Goal: Task Accomplishment & Management: Use online tool/utility

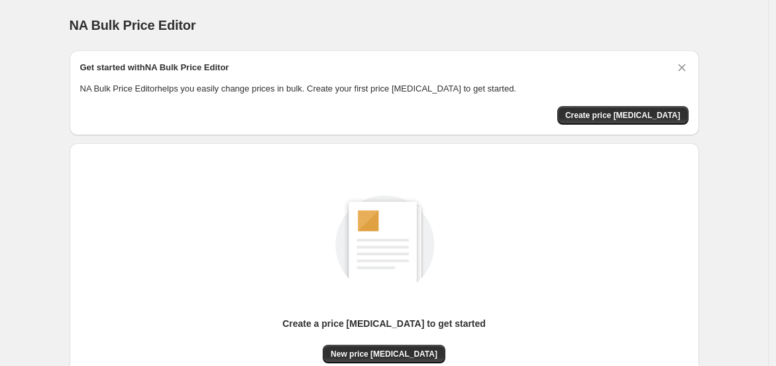
scroll to position [129, 0]
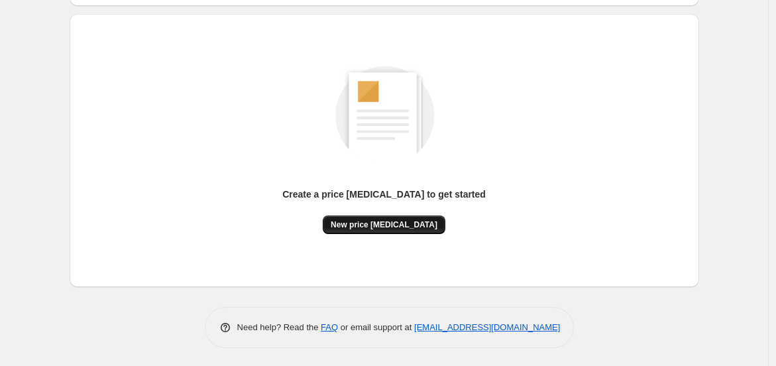
drag, startPoint x: 420, startPoint y: 238, endPoint x: 405, endPoint y: 222, distance: 22.1
click at [419, 239] on div "Create a price change job to get started New price change job" at bounding box center [384, 151] width 608 height 252
click at [405, 221] on span "New price change job" at bounding box center [384, 224] width 107 height 11
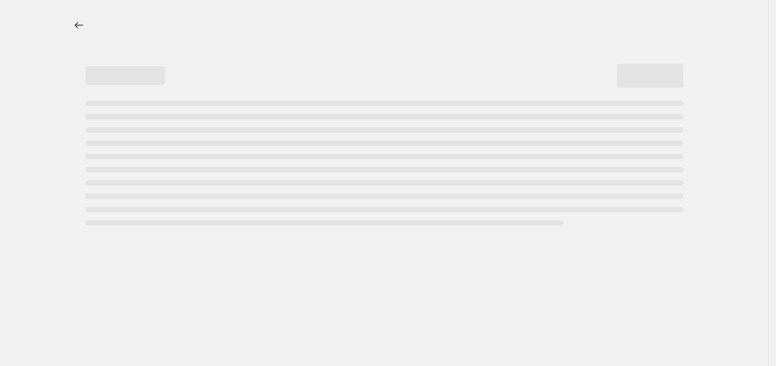
select select "percentage"
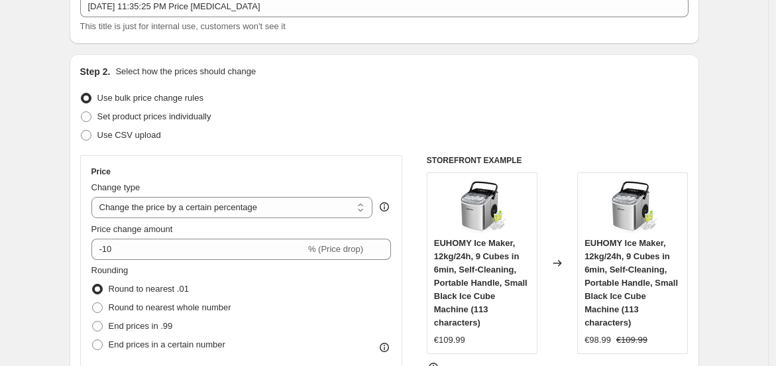
scroll to position [123, 0]
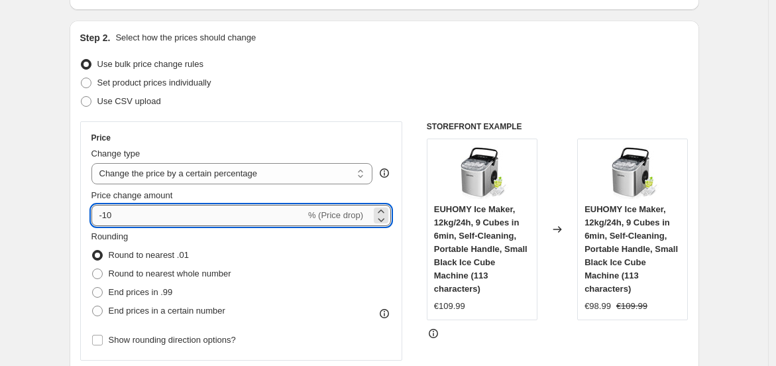
click at [168, 205] on input "-10" at bounding box center [198, 215] width 214 height 21
type input "-1"
type input "-20"
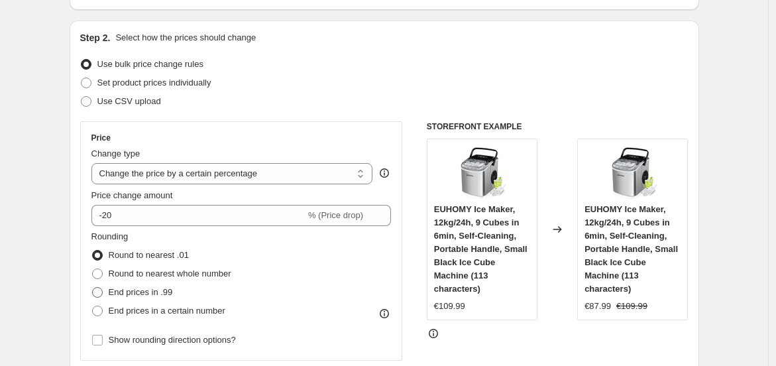
click at [139, 295] on span "End prices in .99" at bounding box center [141, 292] width 64 height 10
click at [93, 288] on input "End prices in .99" at bounding box center [92, 287] width 1 height 1
radio input "true"
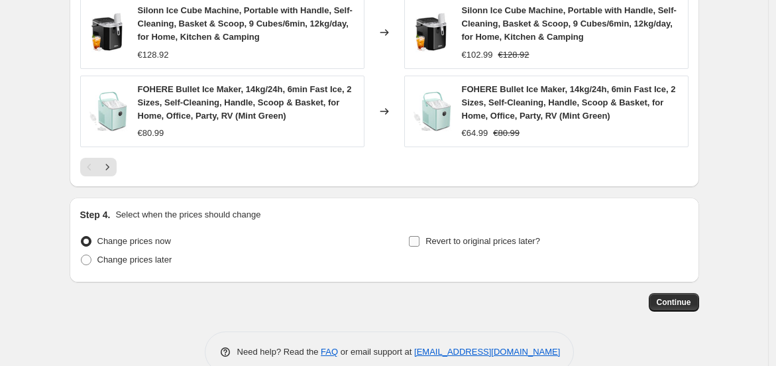
scroll to position [1043, 0]
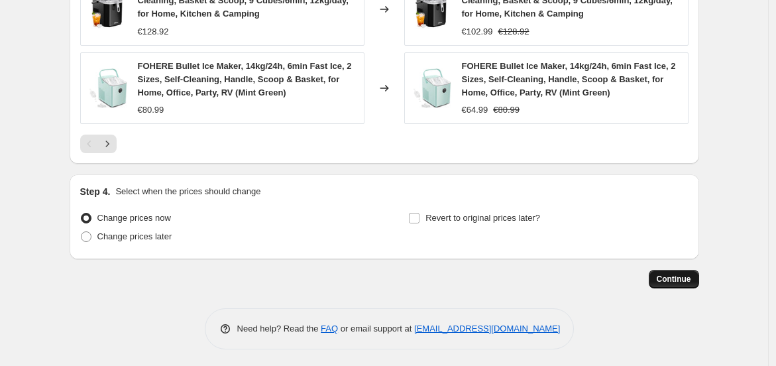
click at [689, 281] on button "Continue" at bounding box center [674, 279] width 50 height 19
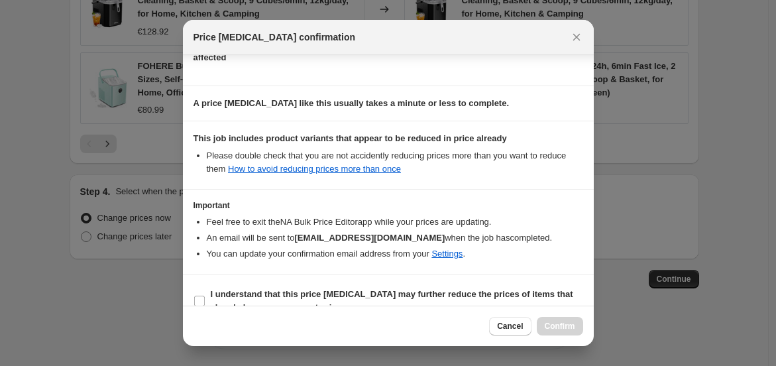
scroll to position [189, 0]
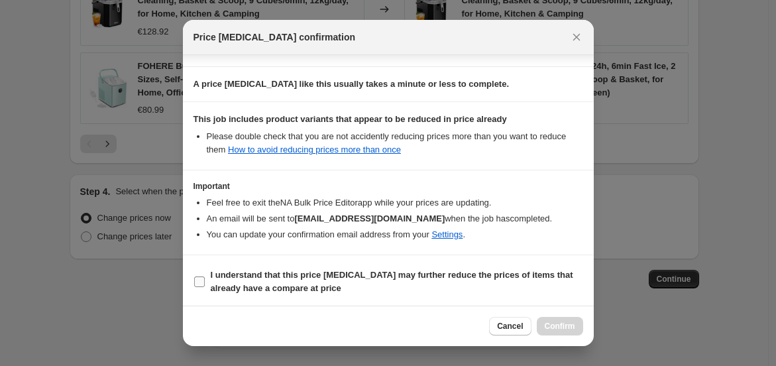
click at [291, 271] on b "I understand that this price change job may further reduce the prices of items …" at bounding box center [392, 281] width 362 height 23
click at [205, 276] on input "I understand that this price change job may further reduce the prices of items …" at bounding box center [199, 281] width 11 height 11
checkbox input "true"
click at [563, 331] on span "Confirm" at bounding box center [560, 326] width 30 height 11
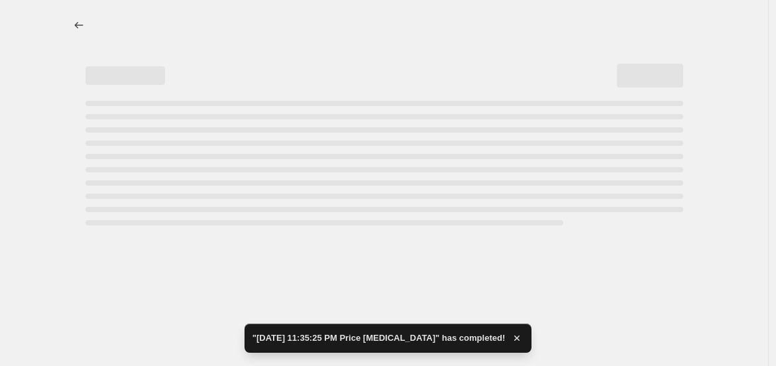
select select "percentage"
